Goal: Task Accomplishment & Management: Manage account settings

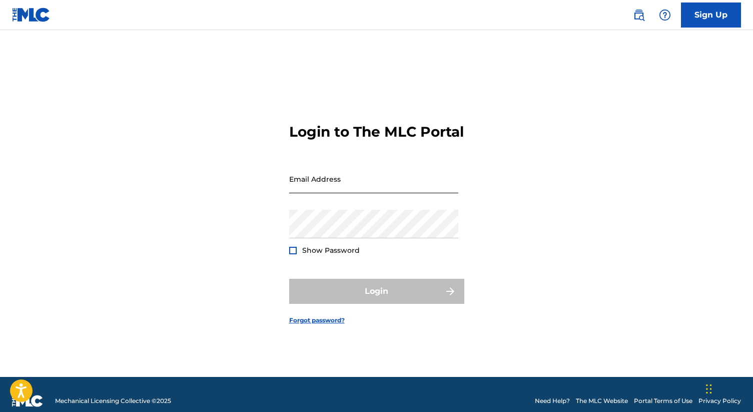
click at [353, 189] on input "Email Address" at bounding box center [373, 179] width 169 height 29
type input "[EMAIL_ADDRESS][DOMAIN_NAME]"
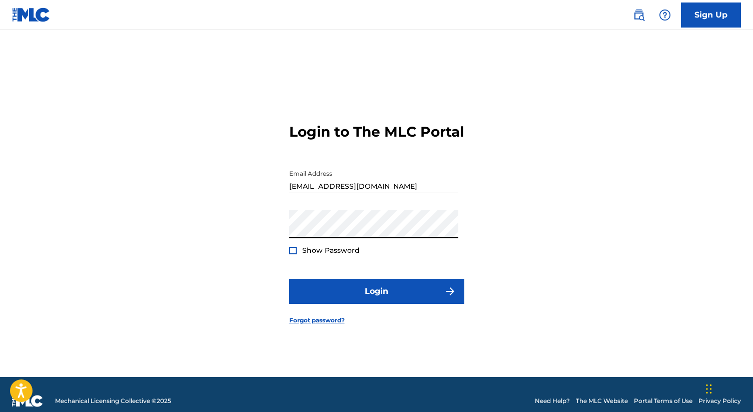
click at [295, 254] on div at bounding box center [293, 251] width 8 height 8
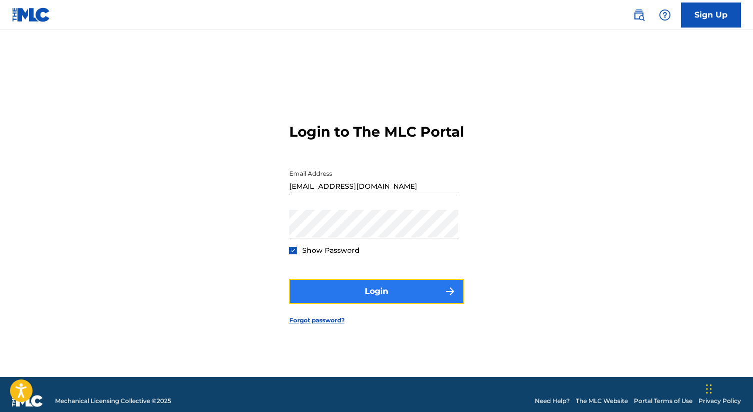
click at [325, 290] on button "Login" at bounding box center [376, 291] width 175 height 25
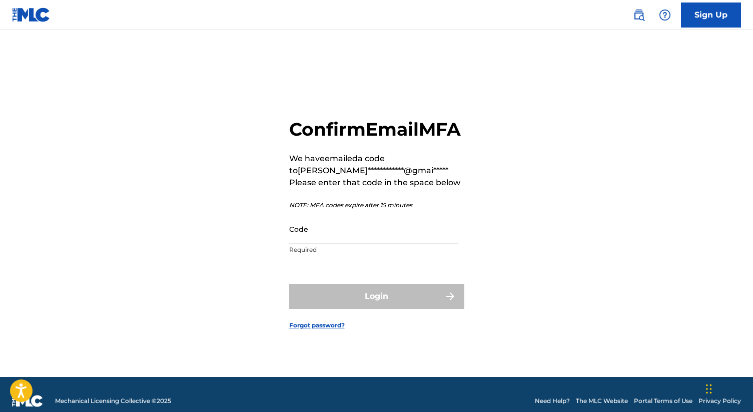
click at [318, 243] on input "Code" at bounding box center [373, 229] width 169 height 29
paste input "613781"
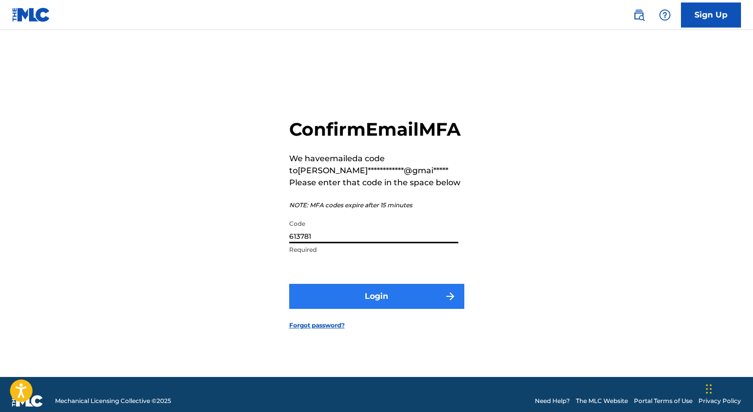
type input "613781"
click at [351, 305] on button "Login" at bounding box center [376, 296] width 175 height 25
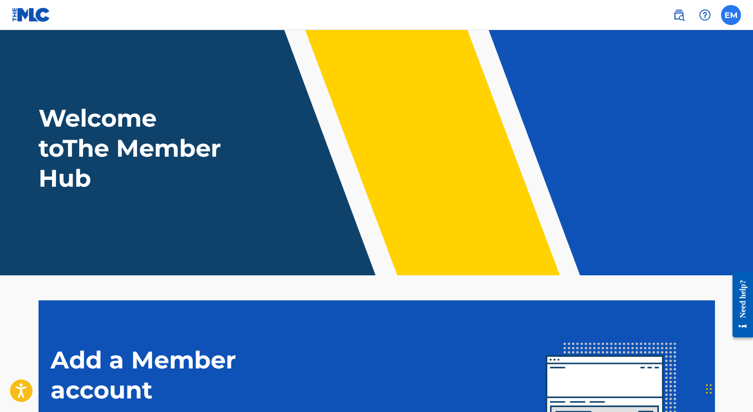
click at [734, 17] on label at bounding box center [731, 15] width 20 height 20
click at [731, 15] on input "EM [PERSON_NAME] [EMAIL_ADDRESS][DOMAIN_NAME] Notification Preferences Profile …" at bounding box center [731, 15] width 0 height 0
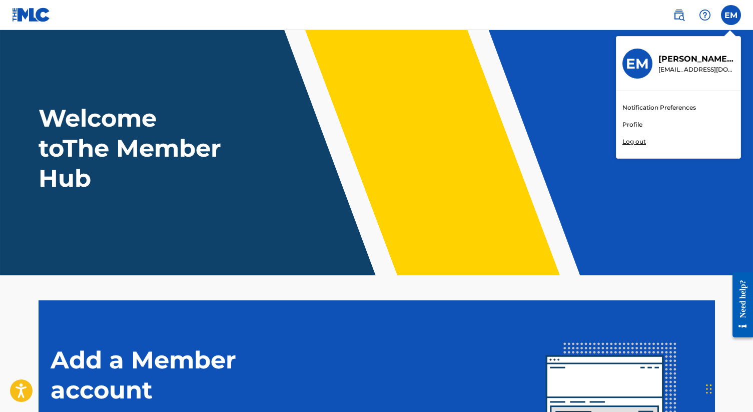
click at [635, 122] on link "Profile" at bounding box center [632, 124] width 20 height 9
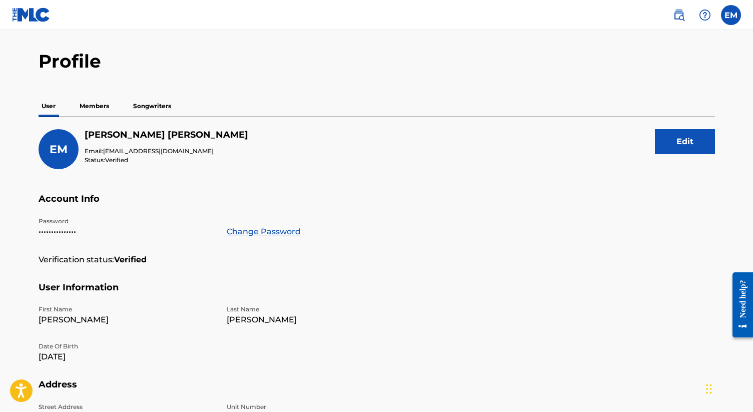
scroll to position [30, 0]
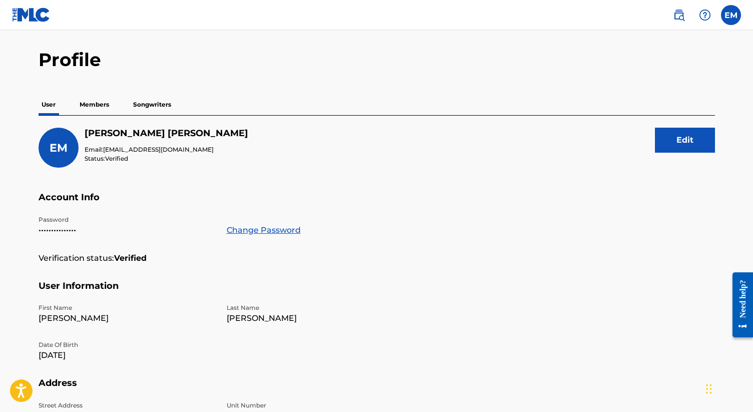
click at [90, 105] on p "Members" at bounding box center [95, 104] width 36 height 21
